Goal: Task Accomplishment & Management: Use online tool/utility

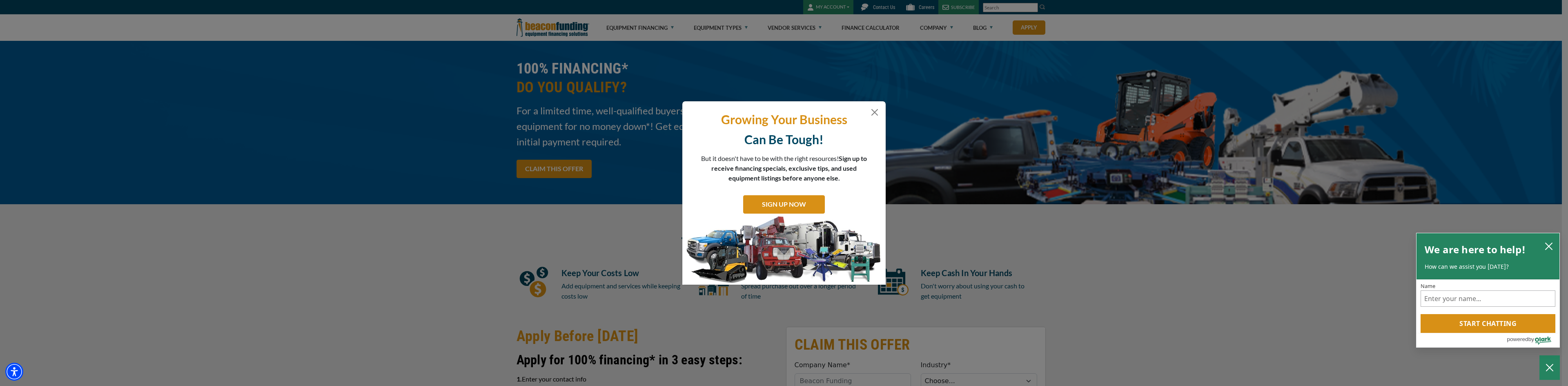
click at [868, 105] on div "Growing Your Business Can Be Tough! But it doesn't have to be with the right re…" at bounding box center [784, 193] width 204 height 184
click at [871, 107] on div "Growing Your Business Can Be Tough! But it doesn't have to be with the right re…" at bounding box center [784, 193] width 204 height 184
click at [873, 107] on button "Close" at bounding box center [875, 112] width 9 height 9
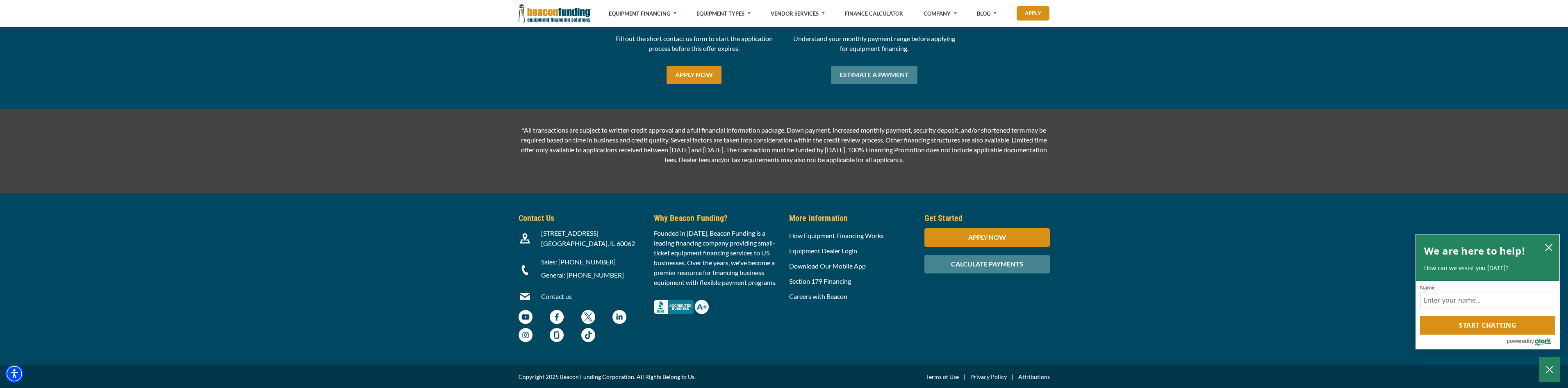
scroll to position [1075, 0]
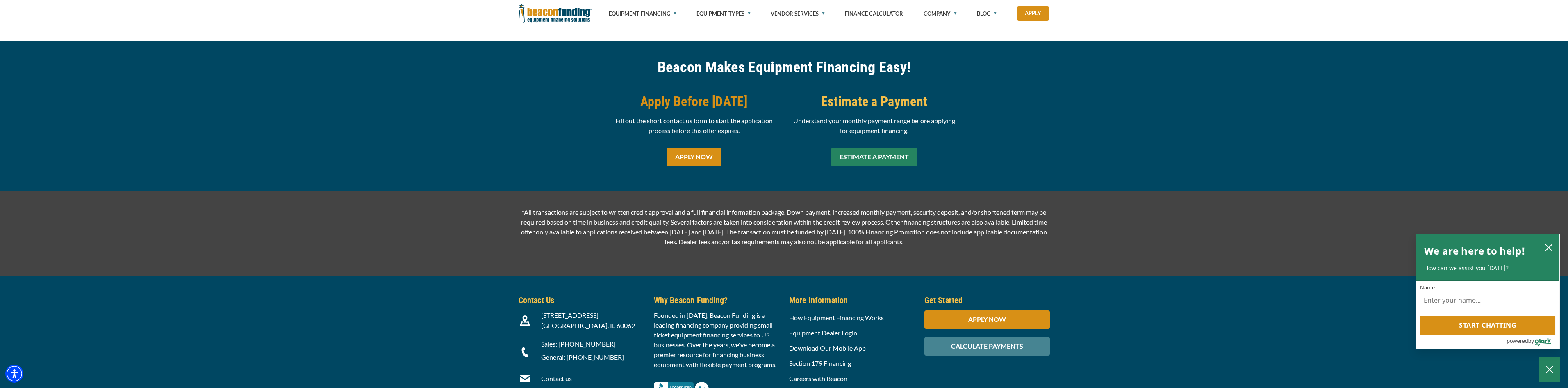
click at [853, 161] on link "ESTIMATE A PAYMENT" at bounding box center [874, 157] width 87 height 18
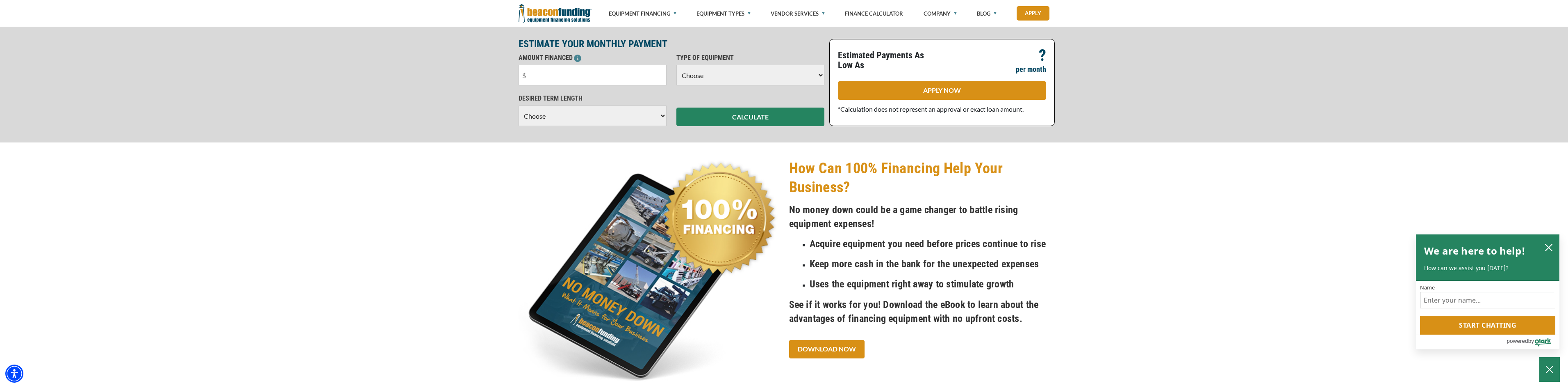
scroll to position [674, 0]
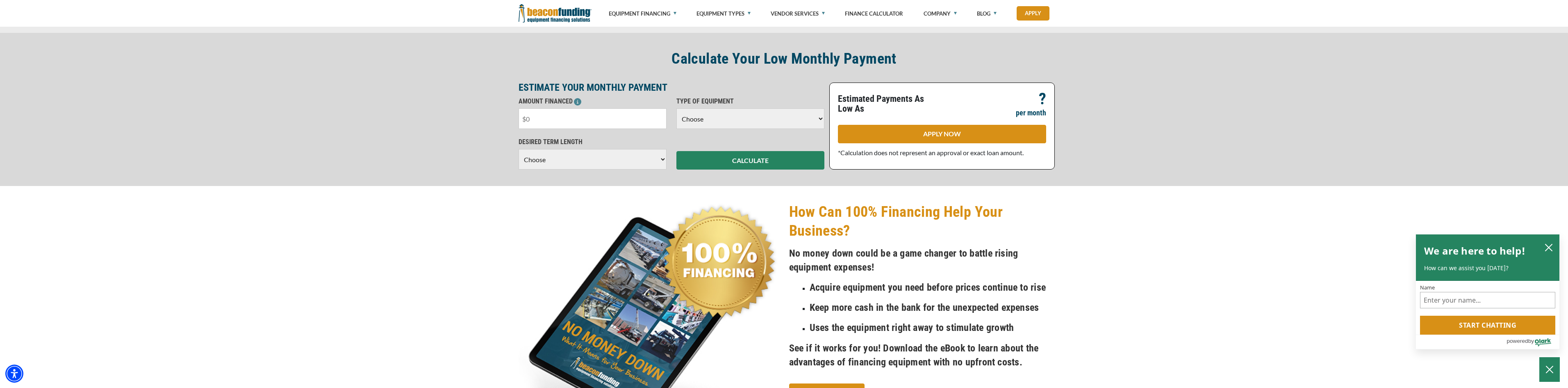
click at [633, 125] on input "text" at bounding box center [592, 119] width 148 height 20
type input "$134,000"
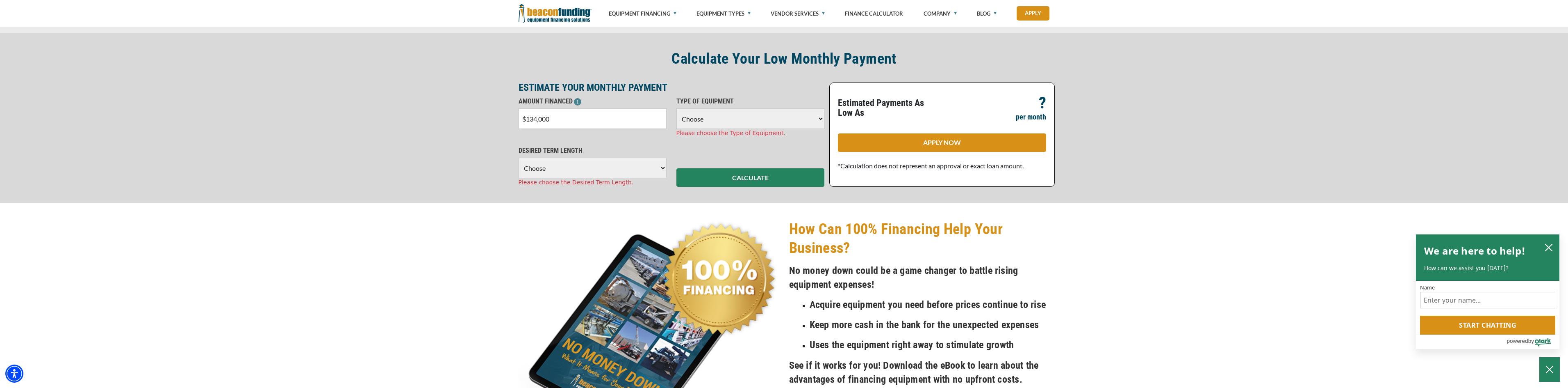
click at [712, 86] on p "ESTIMATE YOUR MONTHLY PAYMENT" at bounding box center [671, 87] width 306 height 10
click at [712, 113] on select "Choose Backhoe Boom/Bucket Truck Chipper Commercial Mower Crane DTG/DTF Printin…" at bounding box center [750, 119] width 148 height 20
select select "13"
click at [676, 108] on select "Choose Backhoe Boom/Bucket Truck Chipper Commercial Mower Crane DTG/DTF Printin…" at bounding box center [750, 119] width 148 height 20
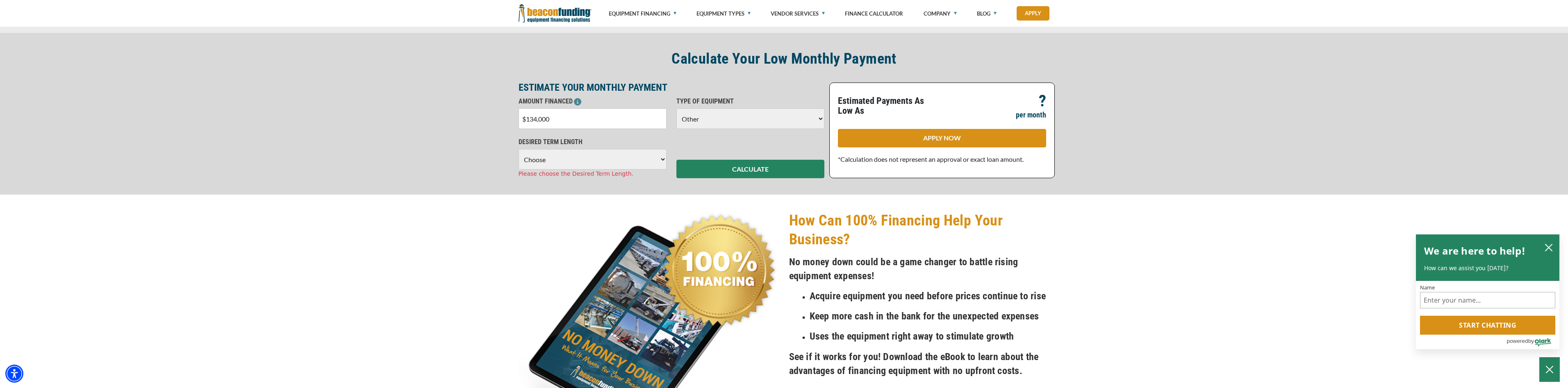
click at [567, 166] on select "Choose 36 Months 48 Months 60 Months 72 Months" at bounding box center [592, 159] width 148 height 20
select select "72"
click at [518, 149] on select "Choose 36 Months 48 Months 60 Months 72 Months" at bounding box center [592, 159] width 148 height 20
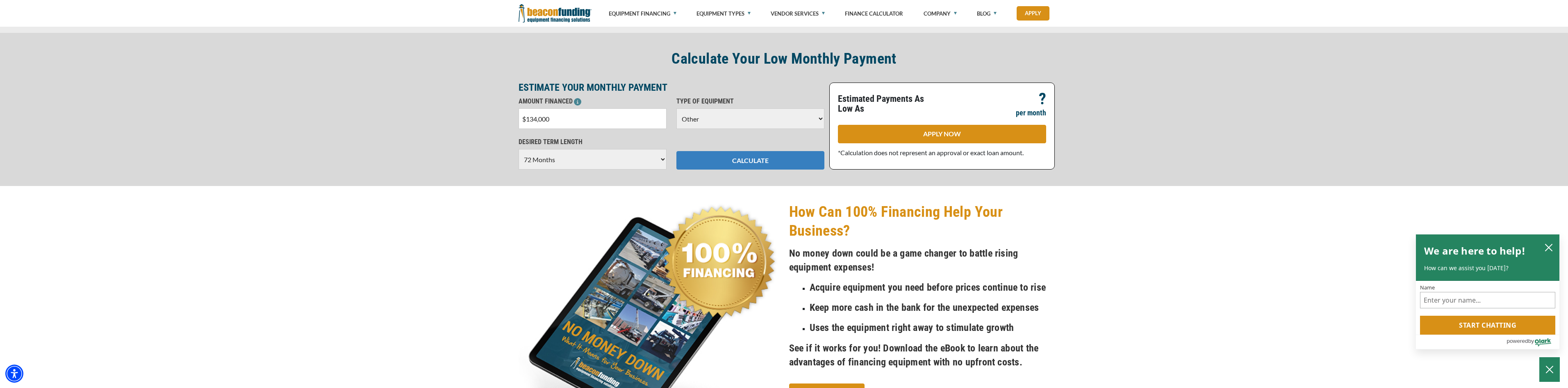
click at [774, 163] on button "CALCULATE" at bounding box center [750, 160] width 148 height 18
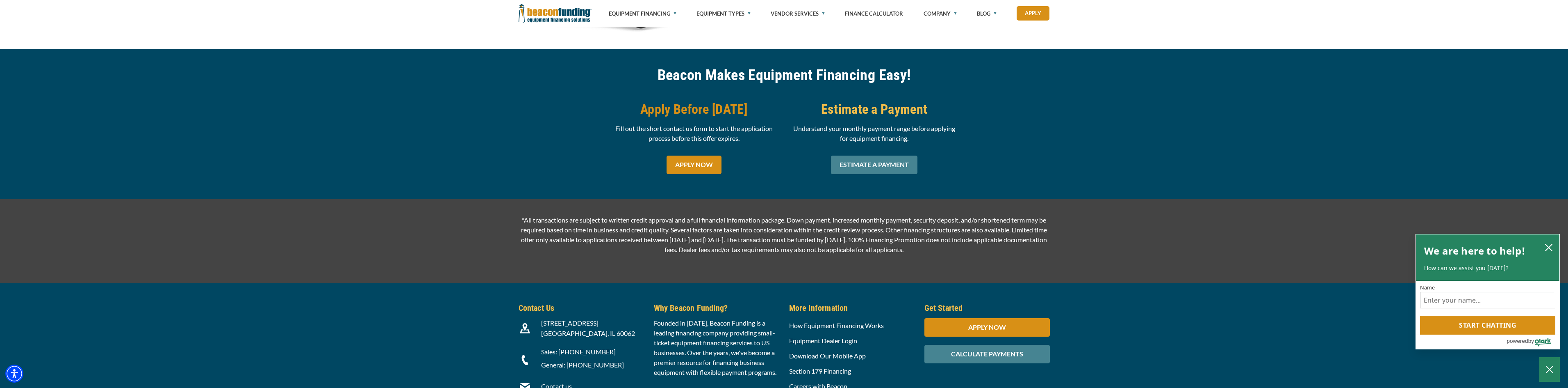
scroll to position [1156, 0]
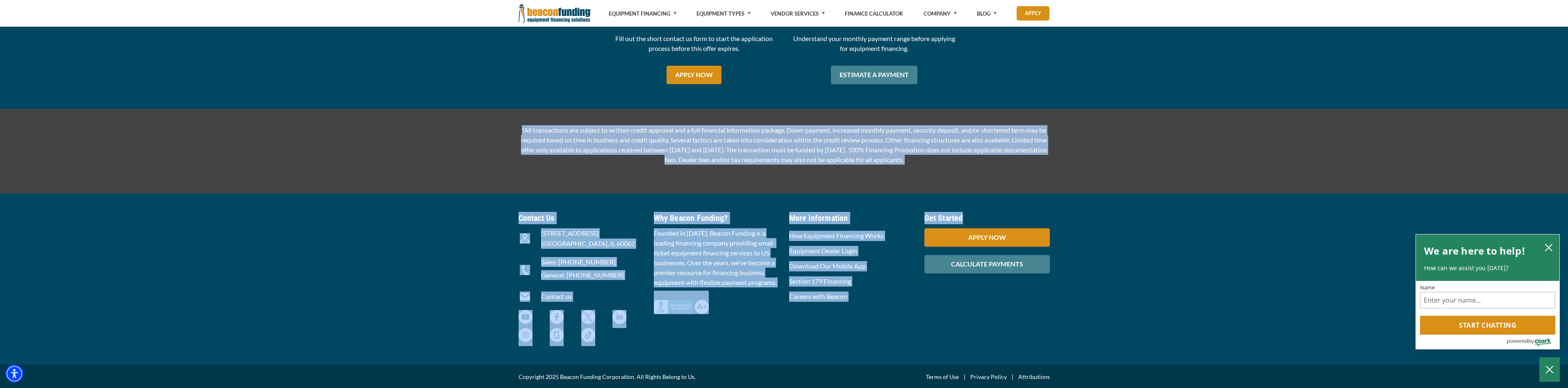
drag, startPoint x: 516, startPoint y: 125, endPoint x: 1106, endPoint y: 194, distance: 594.0
click at [943, 149] on p "*All transactions are subject to written credit approval and a full financial i…" at bounding box center [784, 145] width 531 height 40
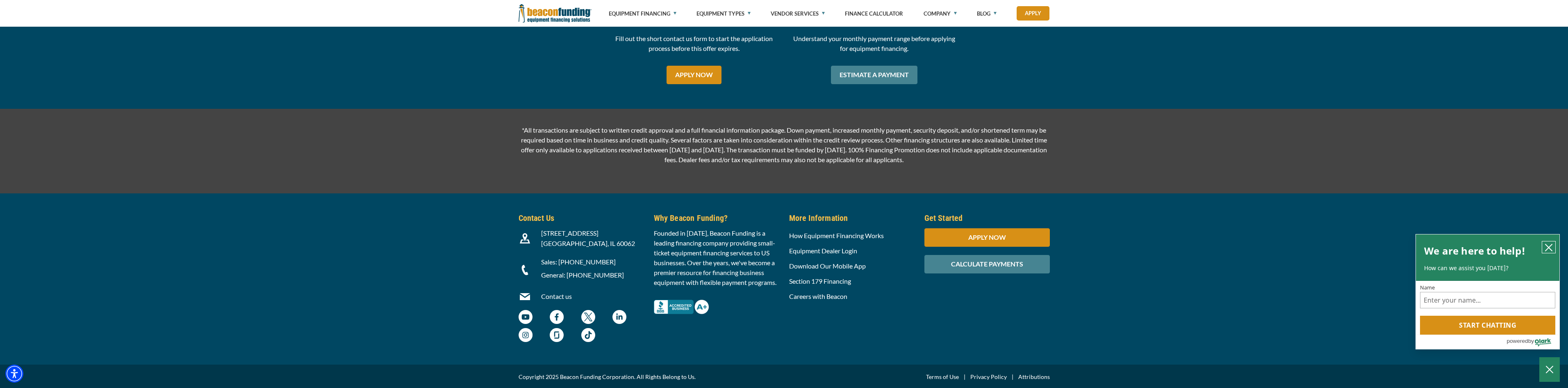
click at [1550, 244] on icon "close chatbox" at bounding box center [1548, 248] width 8 height 8
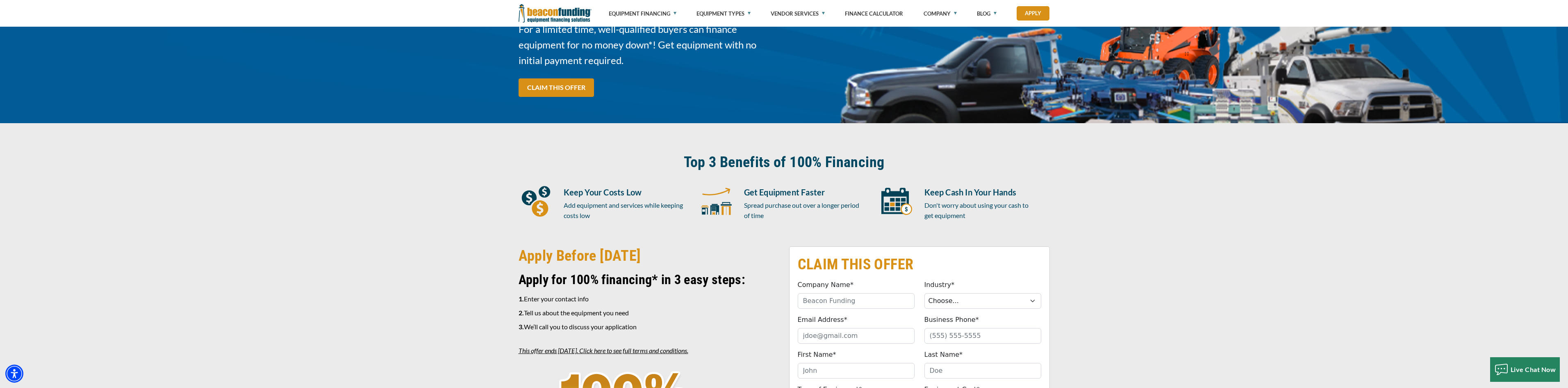
scroll to position [0, 0]
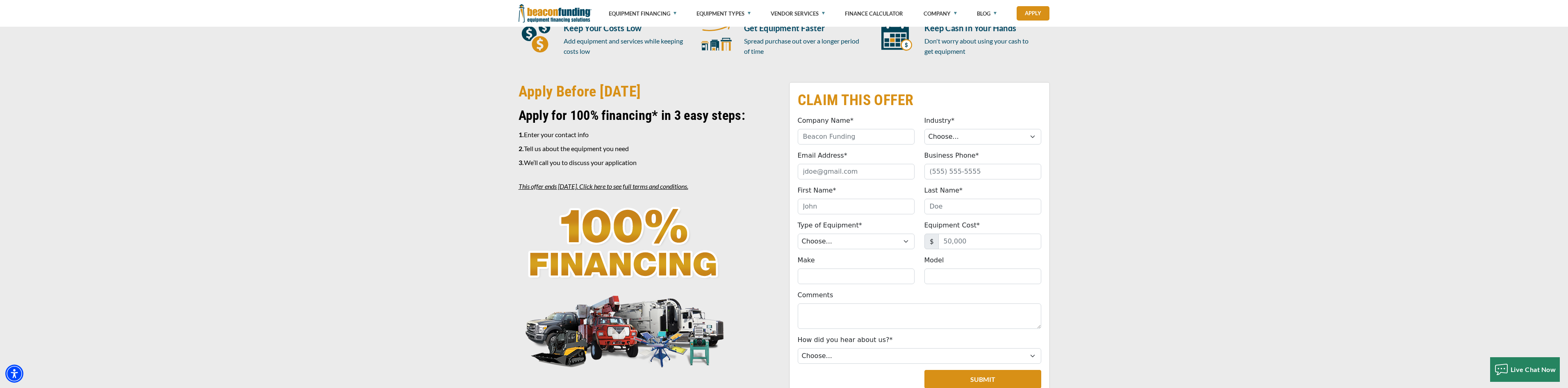
drag, startPoint x: 935, startPoint y: 180, endPoint x: 638, endPoint y: 146, distance: 298.9
click at [638, 146] on p "2. Tell us about the equipment you need" at bounding box center [648, 149] width 261 height 10
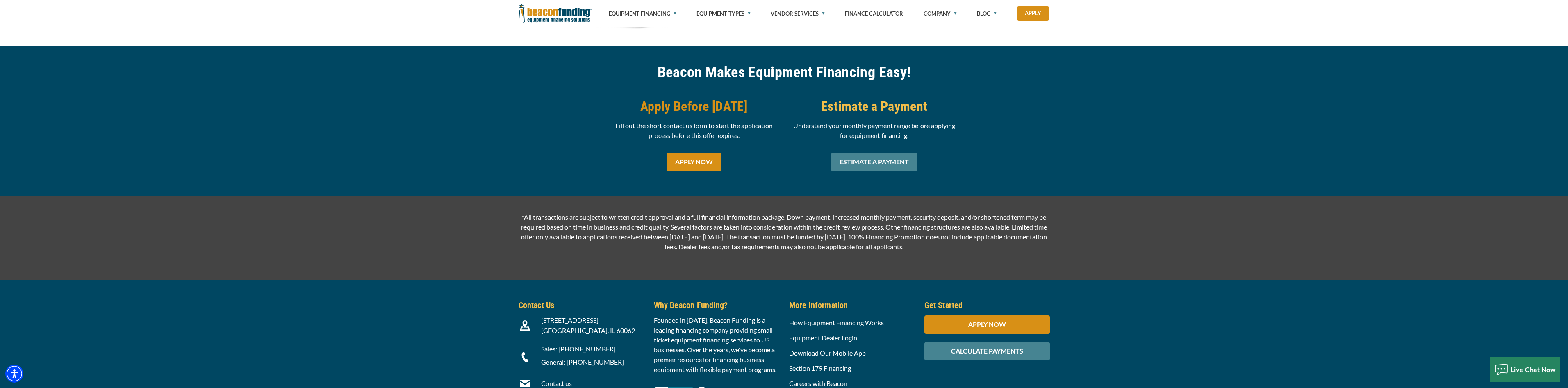
scroll to position [1156, 0]
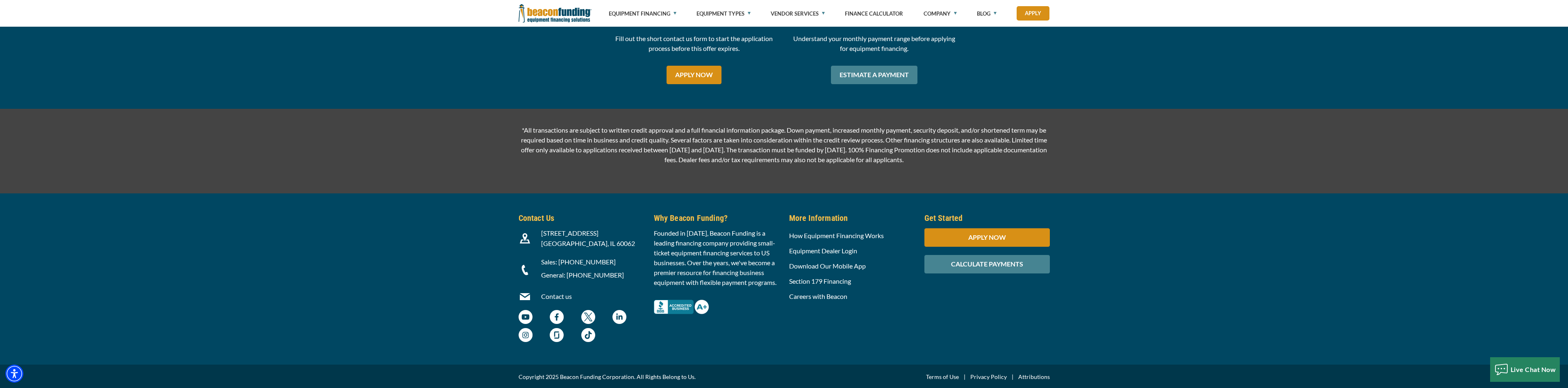
drag, startPoint x: 518, startPoint y: 129, endPoint x: 1021, endPoint y: 159, distance: 503.9
click at [1021, 159] on p "*All transactions are subject to written credit approval and a full financial i…" at bounding box center [784, 145] width 531 height 40
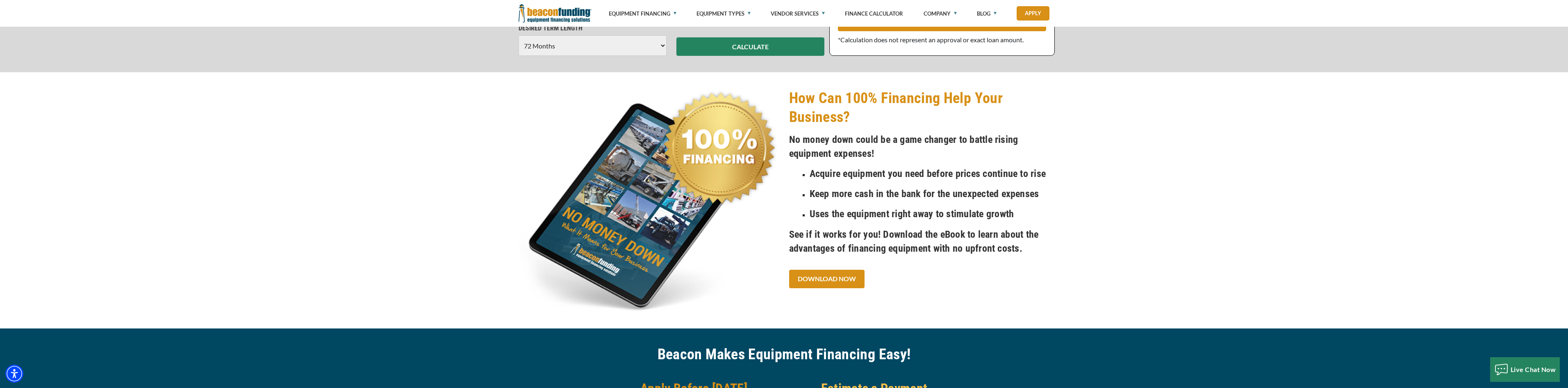
scroll to position [788, 0]
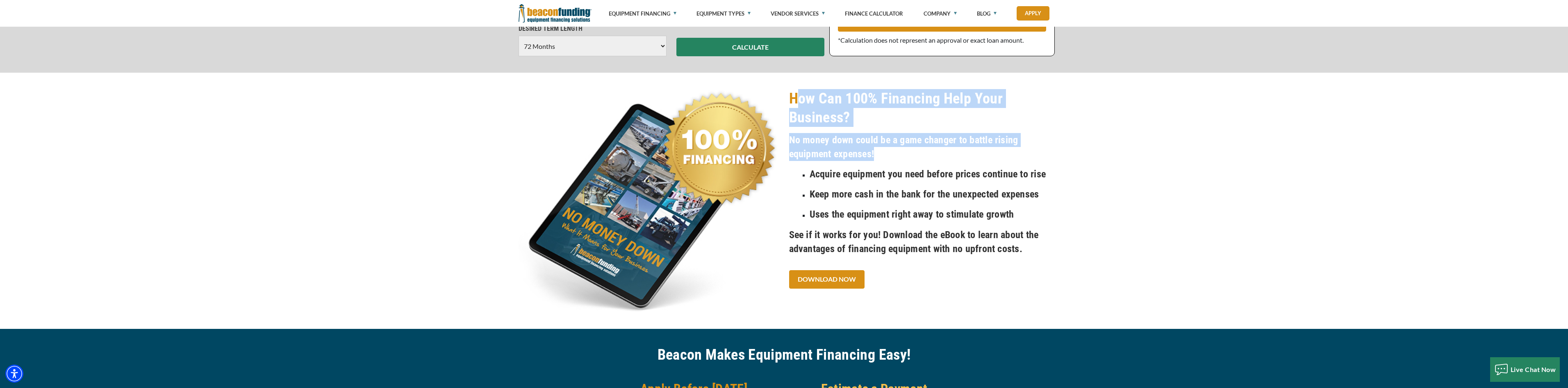
drag, startPoint x: 794, startPoint y: 90, endPoint x: 1012, endPoint y: 160, distance: 229.0
click at [1012, 160] on div "How Can 100% Financing Help Your Business? No money down could be a game change…" at bounding box center [919, 200] width 270 height 223
click at [1012, 160] on h4 "No money down could be a game changer to battle rising equipment expenses!" at bounding box center [919, 147] width 261 height 28
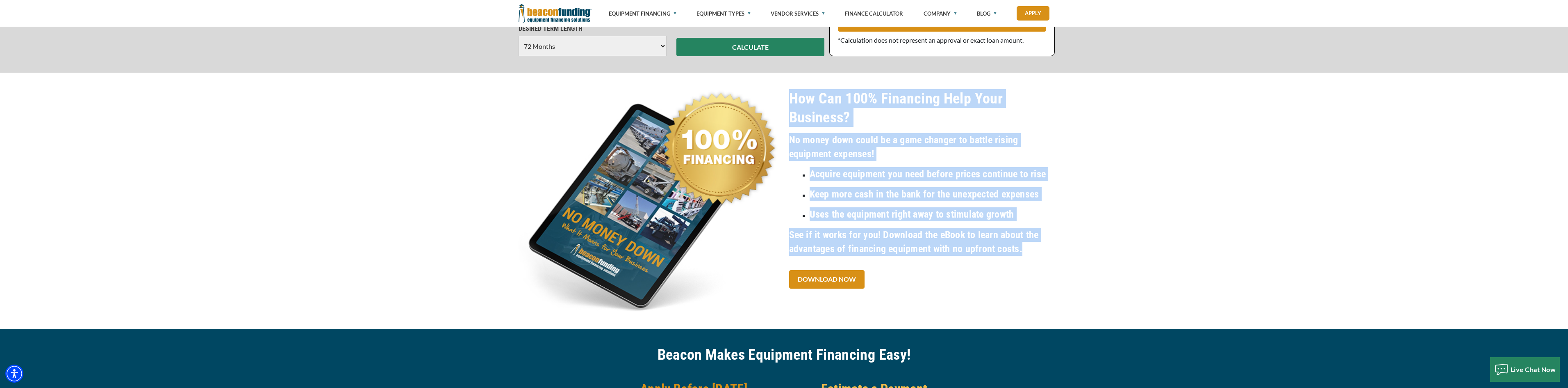
drag, startPoint x: 790, startPoint y: 94, endPoint x: 1082, endPoint y: 255, distance: 333.4
click at [1082, 255] on div "How Can 100% Financing Help Your Business? No money down could be a game change…" at bounding box center [784, 200] width 1568 height 256
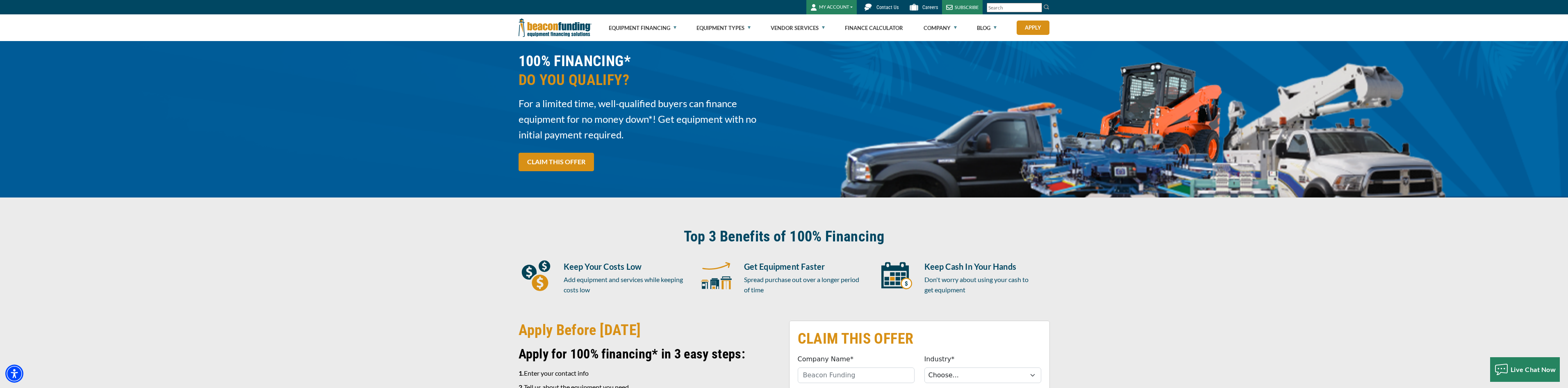
scroll to position [0, 0]
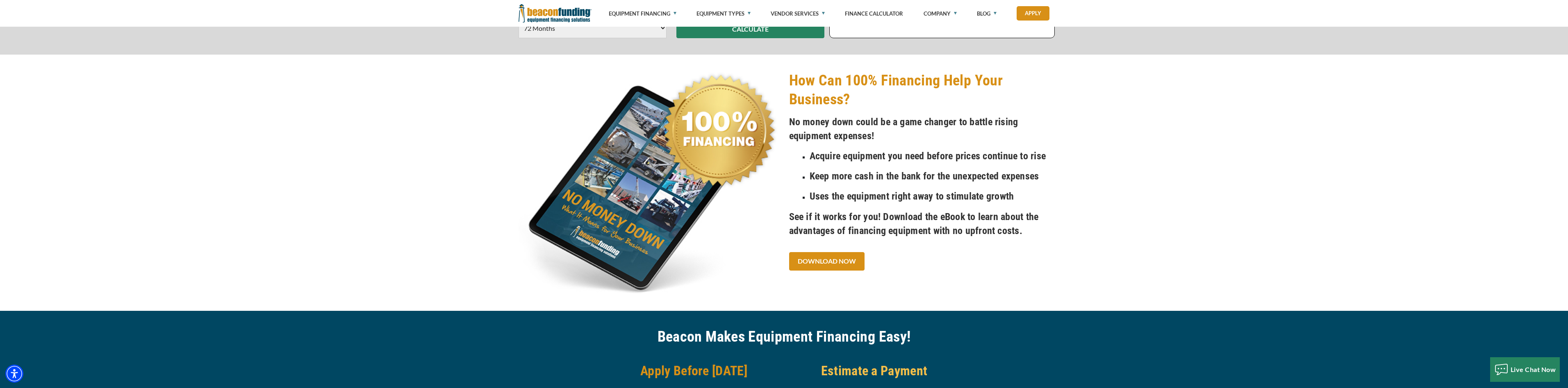
drag, startPoint x: 639, startPoint y: 155, endPoint x: 670, endPoint y: 209, distance: 62.3
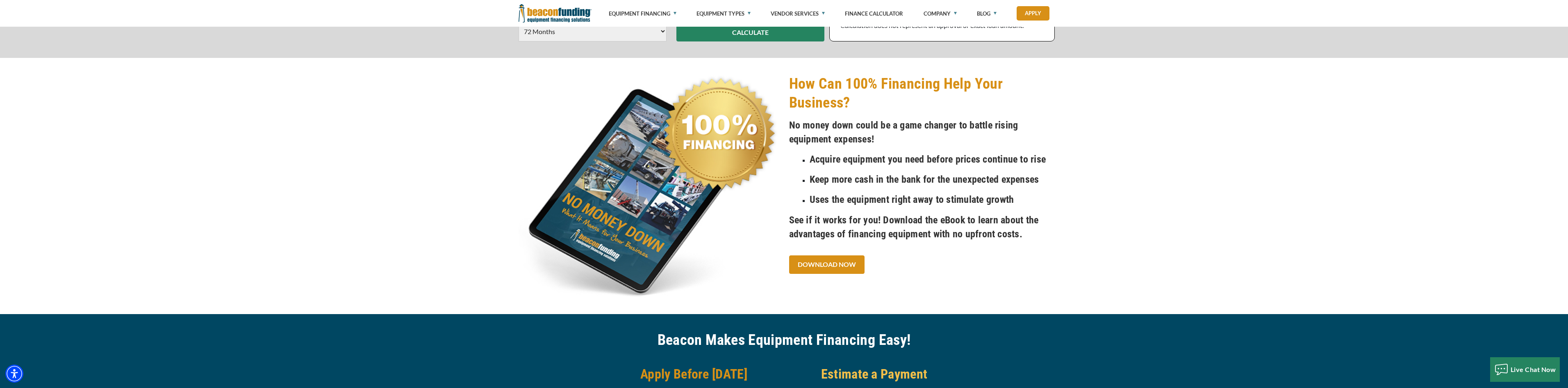
scroll to position [788, 0]
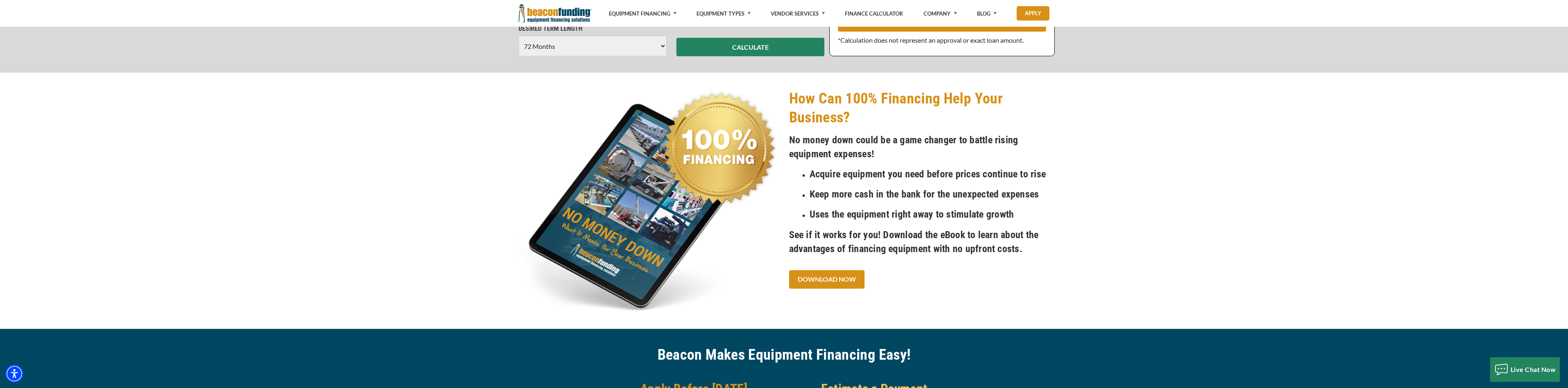
drag, startPoint x: 670, startPoint y: 209, endPoint x: 1022, endPoint y: 154, distance: 356.3
click at [1026, 153] on h4 "No money down could be a game changer to battle rising equipment expenses!" at bounding box center [919, 147] width 261 height 28
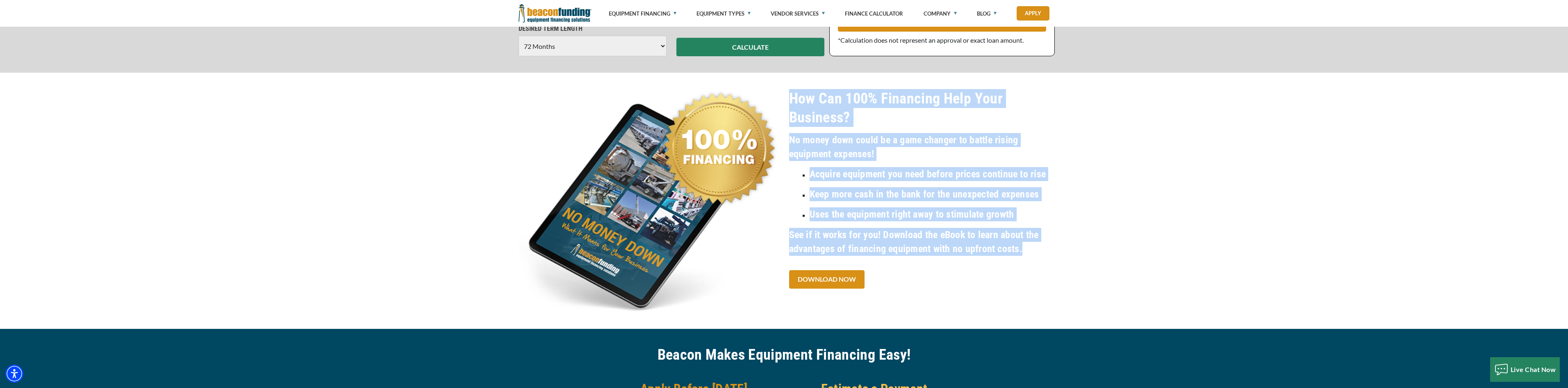
drag, startPoint x: 789, startPoint y: 96, endPoint x: 1056, endPoint y: 251, distance: 308.7
click at [1056, 251] on div "How Can 100% Financing Help Your Business? No money down could be a game change…" at bounding box center [784, 200] width 1568 height 256
click at [1057, 251] on div "How Can 100% Financing Help Your Business? No money down could be a game change…" at bounding box center [784, 200] width 1568 height 256
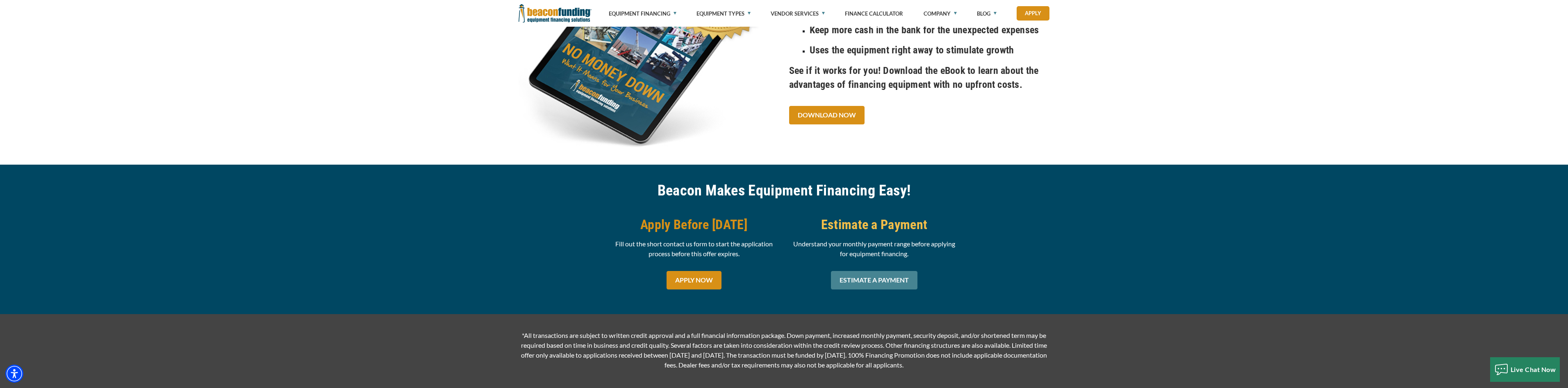
scroll to position [1156, 0]
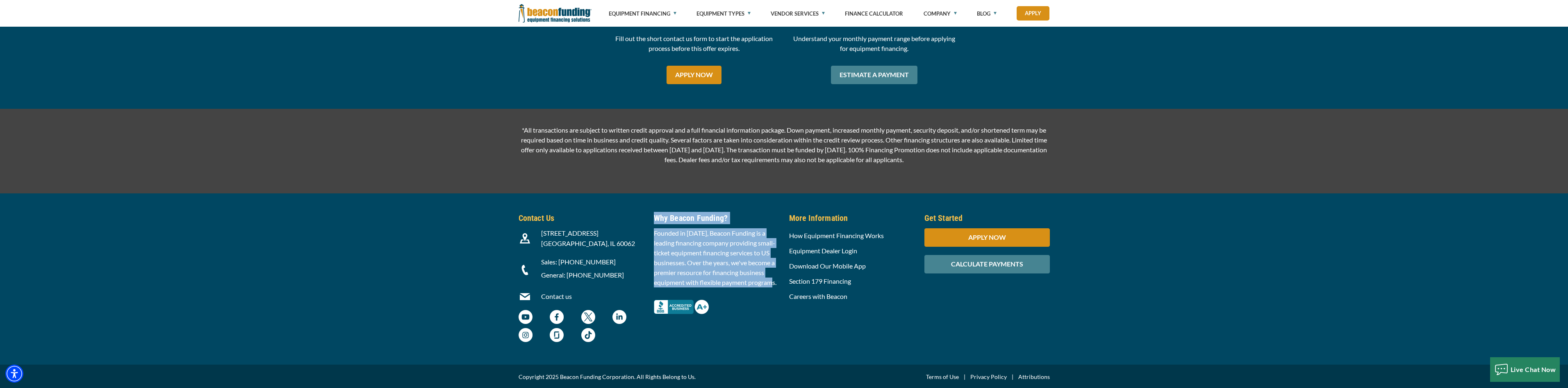
drag, startPoint x: 777, startPoint y: 284, endPoint x: 657, endPoint y: 222, distance: 135.1
click at [657, 222] on div "Why Beacon Funding? Founded in [DATE], Beacon Funding is a leading financing co…" at bounding box center [717, 263] width 136 height 102
click at [657, 222] on h5 "Why Beacon Funding?" at bounding box center [717, 218] width 125 height 12
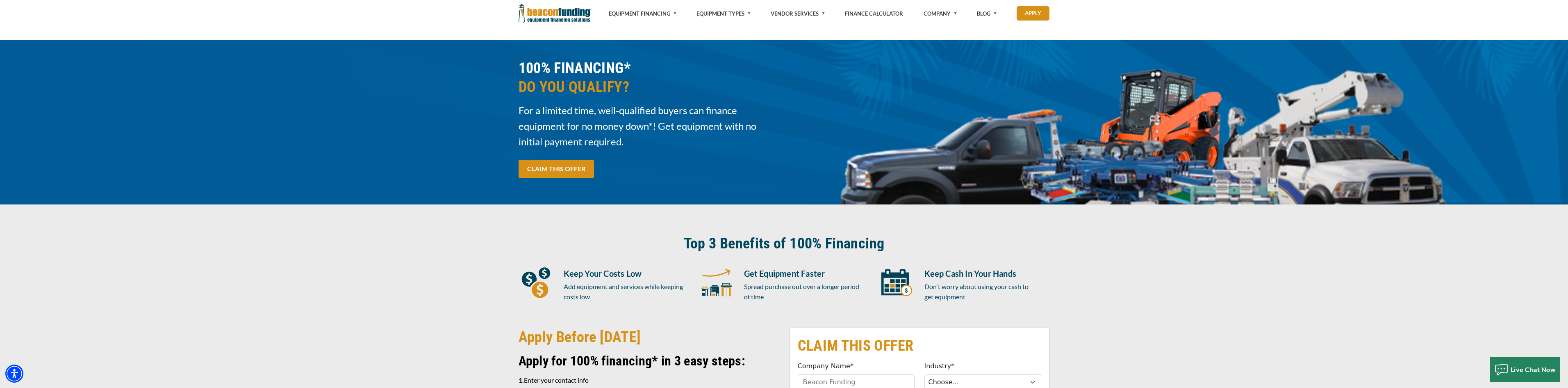
scroll to position [0, 0]
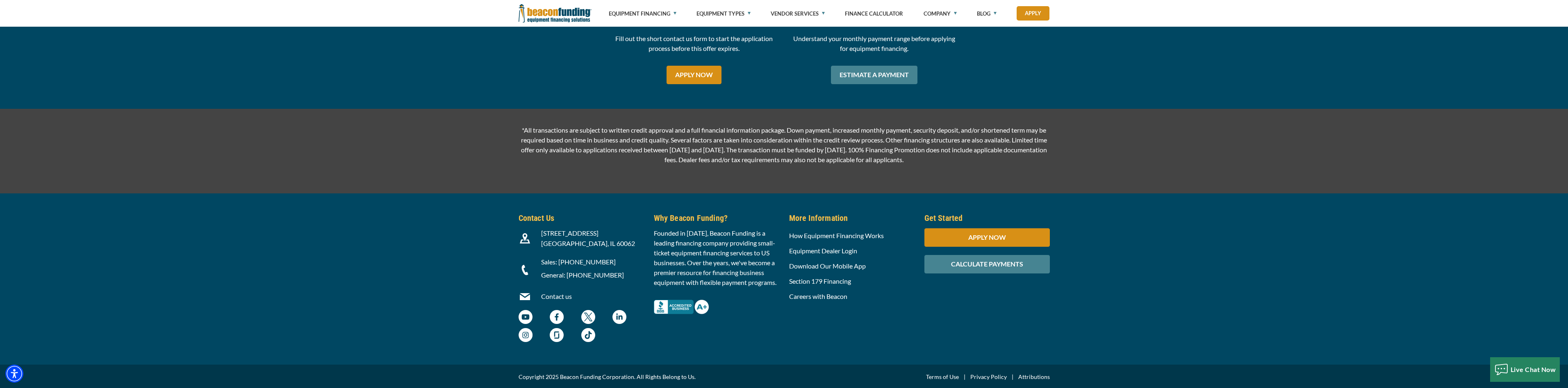
scroll to position [1116, 0]
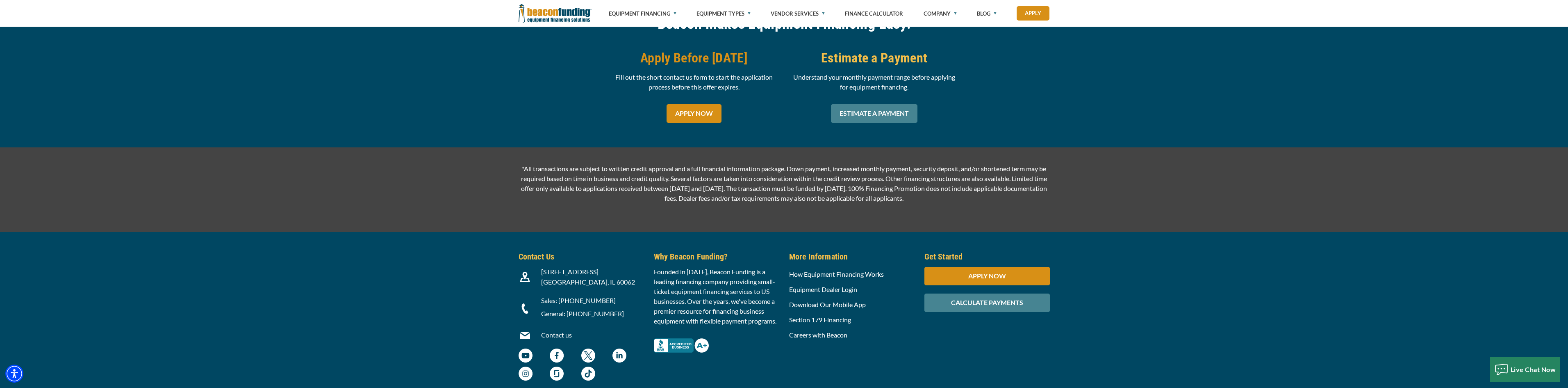
drag, startPoint x: 1156, startPoint y: 116, endPoint x: 1156, endPoint y: 157, distance: 41.0
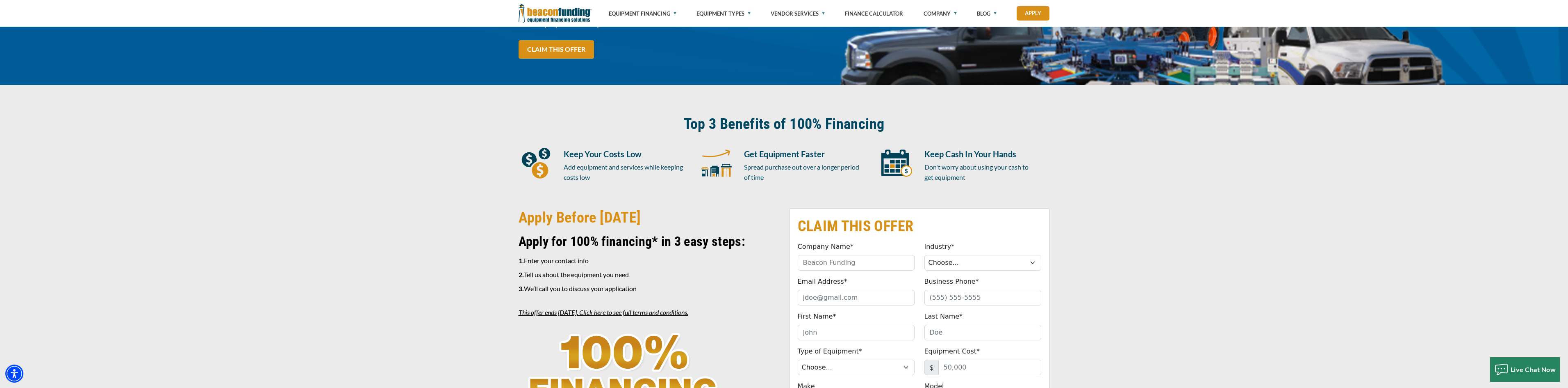
scroll to position [123, 0]
